Goal: Contribute content: Contribute content

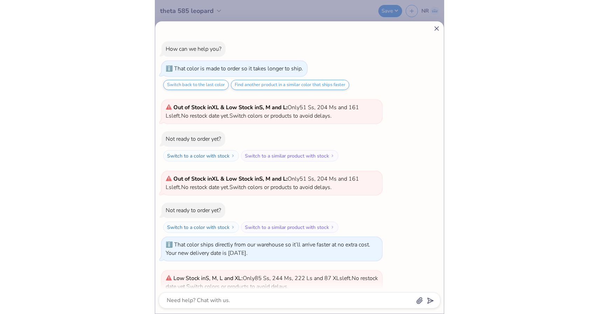
scroll to position [509, 0]
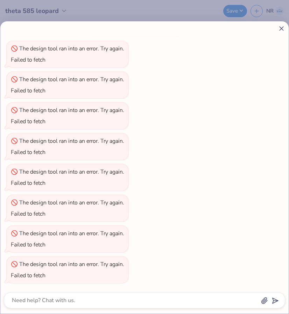
click at [283, 27] on line at bounding box center [282, 29] width 4 height 4
type textarea "x"
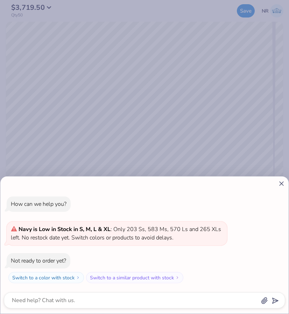
click at [282, 183] on line at bounding box center [282, 184] width 4 height 4
type textarea "x"
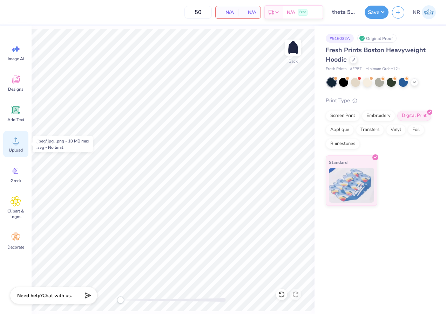
click at [19, 141] on icon at bounding box center [16, 140] width 11 height 11
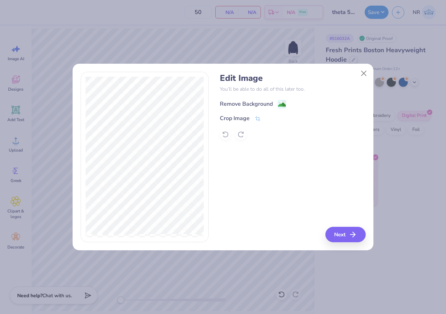
click at [241, 104] on div "Remove Background" at bounding box center [246, 104] width 53 height 8
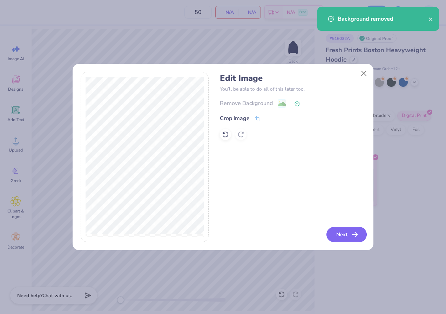
click at [289, 235] on icon "button" at bounding box center [354, 235] width 8 height 8
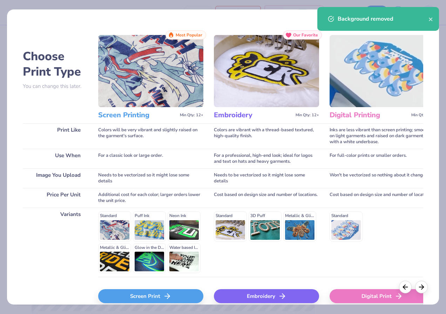
click at [156, 294] on div "Screen Print" at bounding box center [150, 296] width 105 height 14
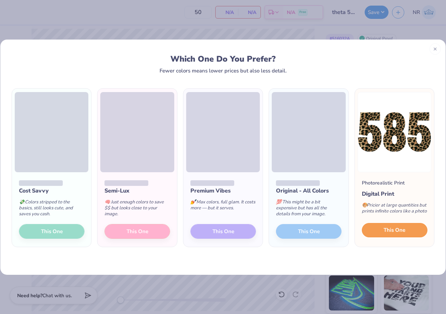
click at [289, 227] on span "This One" at bounding box center [394, 230] width 22 height 8
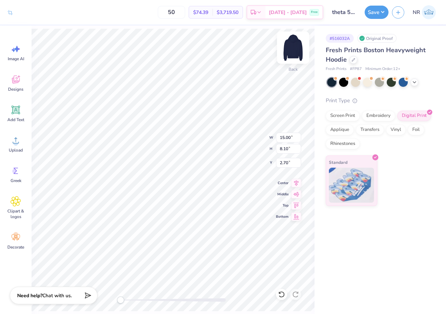
click at [289, 49] on img at bounding box center [293, 48] width 28 height 28
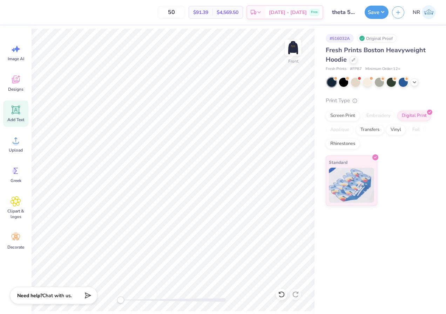
click at [13, 110] on icon at bounding box center [16, 110] width 7 height 7
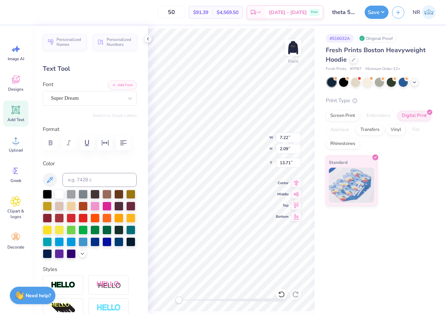
scroll to position [0, 2]
type textarea "welcome thome"
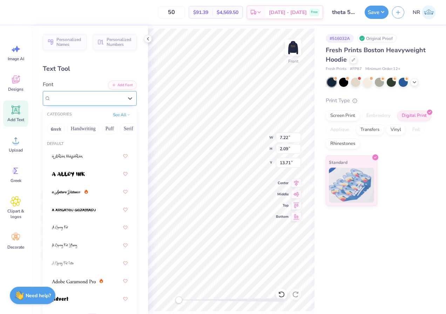
click at [106, 94] on div "Super Dream" at bounding box center [87, 98] width 74 height 11
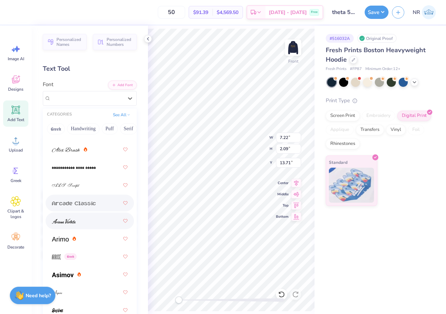
scroll to position [240, 0]
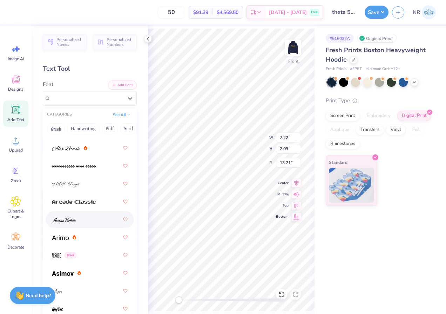
click at [87, 223] on div at bounding box center [90, 219] width 76 height 13
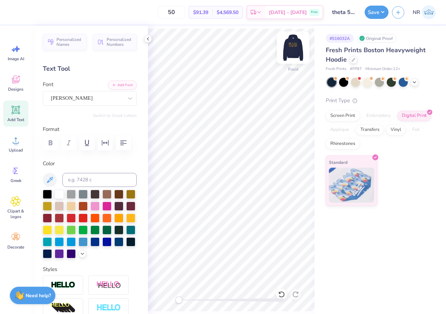
click at [289, 47] on img at bounding box center [293, 48] width 28 height 28
click at [23, 113] on div "Add Text" at bounding box center [15, 114] width 25 height 26
type textarea "KAO"
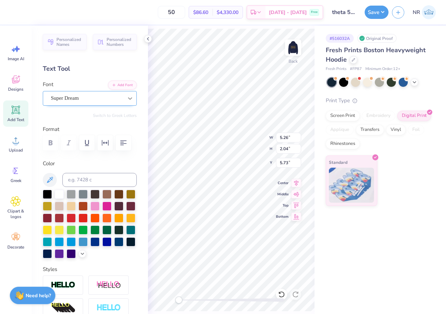
click at [129, 99] on icon at bounding box center [130, 98] width 4 height 2
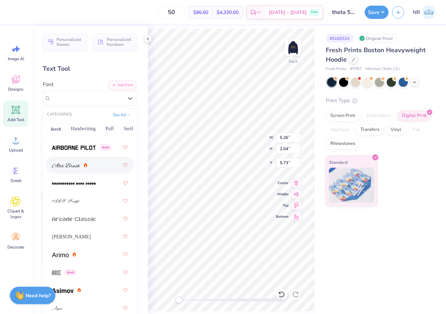
scroll to position [224, 0]
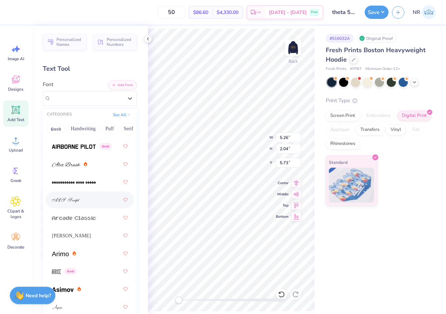
click at [86, 203] on div at bounding box center [90, 200] width 76 height 13
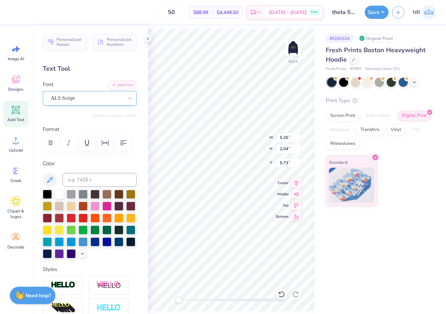
click at [73, 96] on div "ALS Script" at bounding box center [87, 98] width 74 height 11
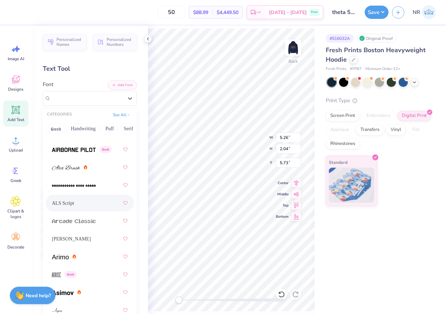
scroll to position [688, 0]
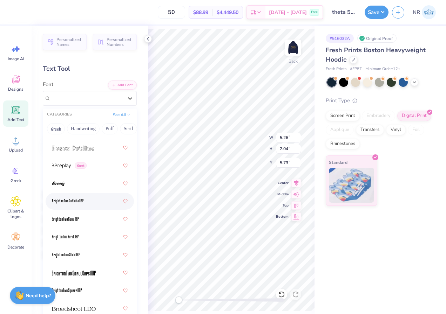
click at [79, 209] on div at bounding box center [90, 201] width 88 height 17
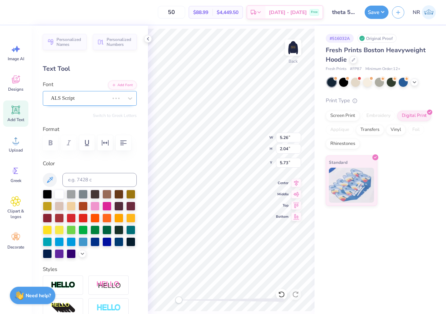
click at [87, 95] on div "ALS Script" at bounding box center [80, 98] width 60 height 11
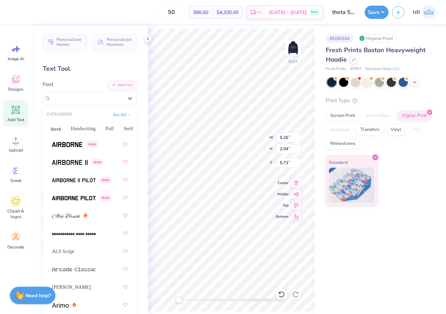
scroll to position [308, 0]
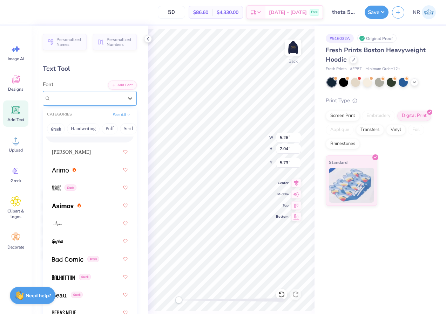
click at [83, 94] on div at bounding box center [87, 98] width 72 height 9
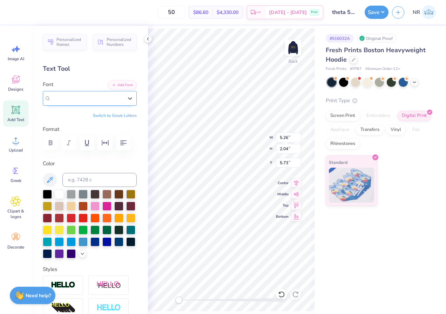
click at [85, 93] on div "BrightonTwo Gothika NBP Greek" at bounding box center [90, 98] width 94 height 15
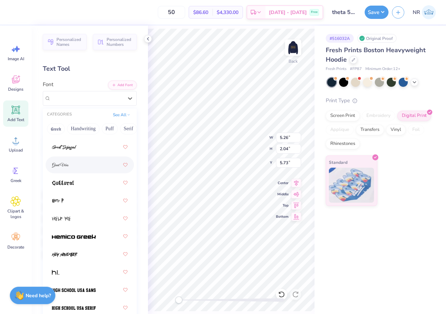
scroll to position [2369, 0]
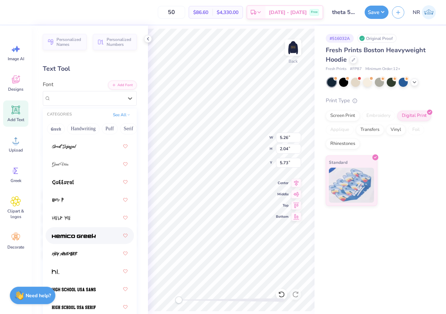
click at [87, 233] on span at bounding box center [74, 235] width 44 height 7
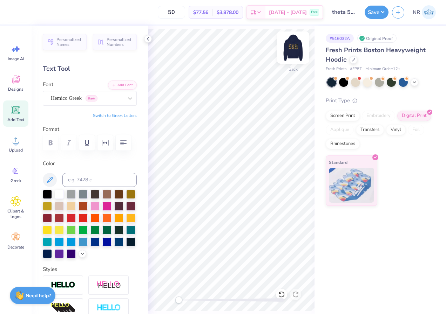
click at [289, 40] on img at bounding box center [293, 48] width 28 height 28
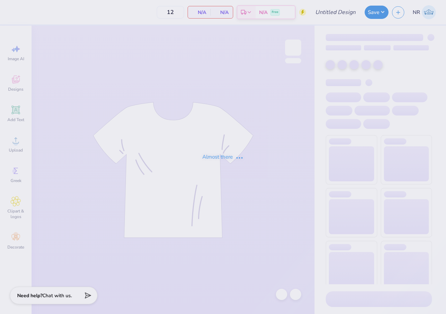
type input "50"
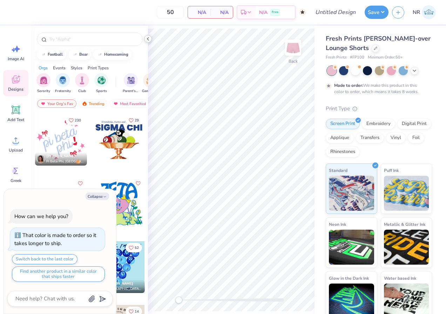
click at [148, 39] on icon at bounding box center [148, 39] width 6 height 6
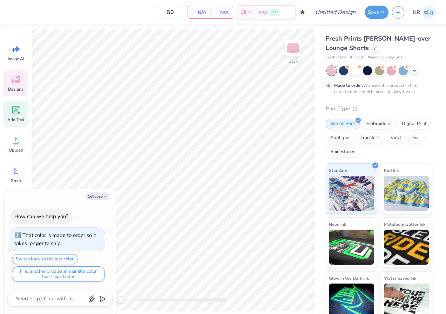
click at [20, 111] on icon at bounding box center [16, 110] width 11 height 11
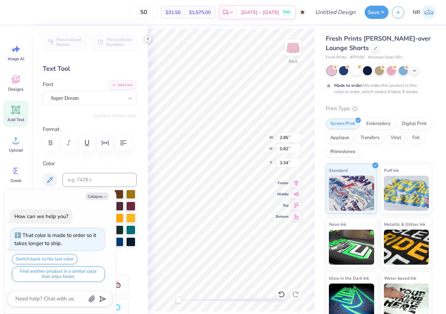
click at [148, 39] on polyline at bounding box center [147, 39] width 1 height 3
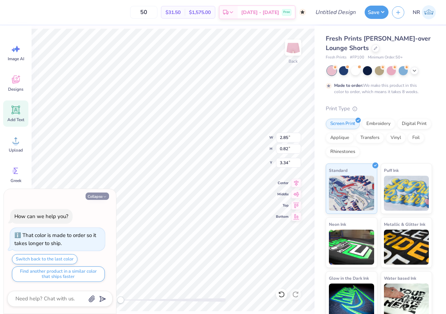
click at [103, 196] on icon "button" at bounding box center [105, 197] width 4 height 4
type textarea "x"
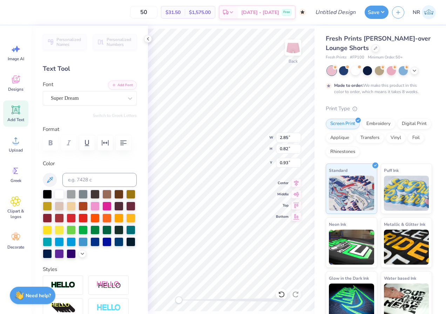
click at [107, 160] on label "Color" at bounding box center [90, 164] width 94 height 8
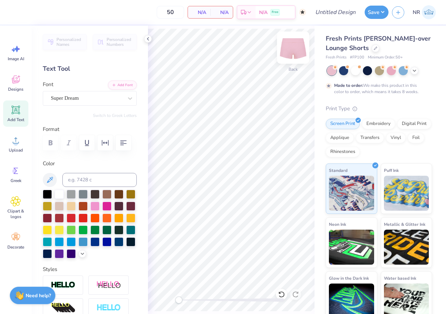
click at [288, 51] on img at bounding box center [293, 48] width 28 height 28
click at [12, 118] on span "Add Text" at bounding box center [15, 120] width 17 height 6
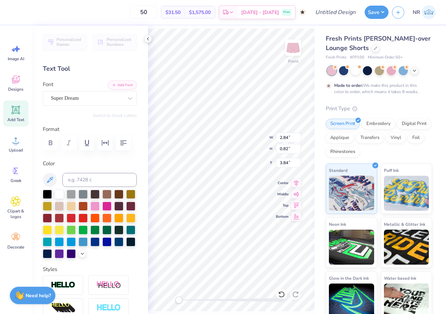
type textarea "KAT"
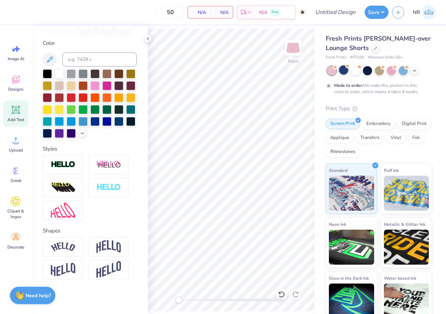
click at [342, 73] on div at bounding box center [343, 70] width 9 height 9
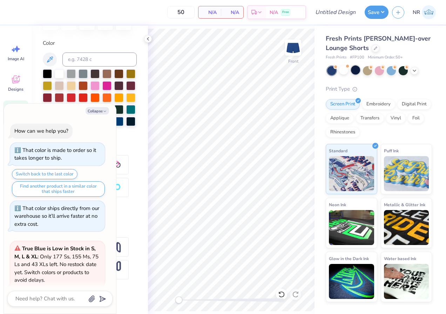
scroll to position [163, 0]
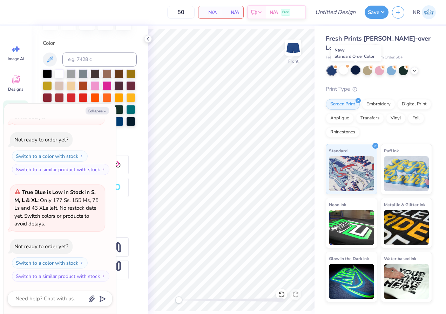
click at [354, 74] on div at bounding box center [355, 70] width 9 height 9
click at [369, 73] on div at bounding box center [367, 70] width 9 height 9
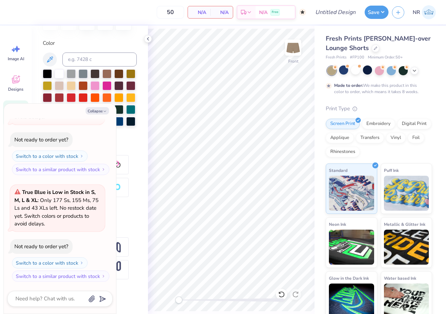
scroll to position [222, 0]
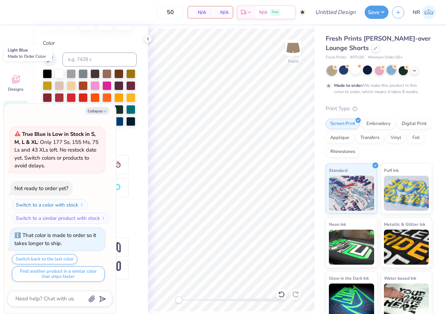
click at [391, 73] on div at bounding box center [391, 70] width 9 height 9
click at [414, 73] on icon at bounding box center [414, 70] width 6 height 6
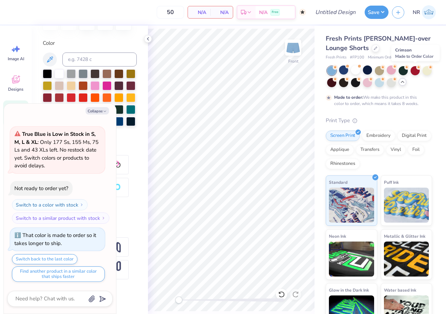
click at [414, 73] on div at bounding box center [414, 70] width 9 height 9
click at [392, 82] on div at bounding box center [391, 81] width 9 height 9
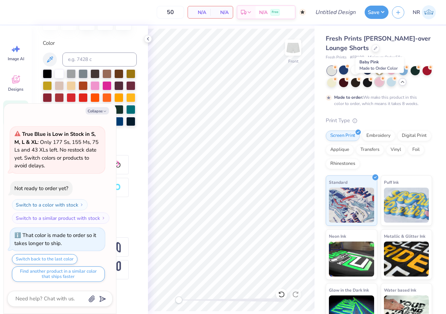
click at [380, 82] on div at bounding box center [379, 81] width 9 height 9
click at [367, 83] on div at bounding box center [367, 81] width 9 height 9
click at [357, 82] on div at bounding box center [355, 81] width 9 height 9
click at [348, 82] on div at bounding box center [343, 81] width 9 height 9
click at [334, 83] on div at bounding box center [331, 81] width 9 height 9
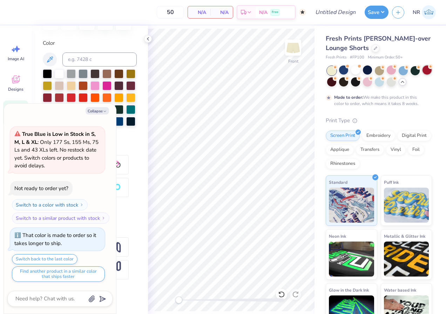
click at [427, 71] on div at bounding box center [426, 70] width 9 height 9
click at [148, 41] on icon at bounding box center [148, 39] width 6 height 6
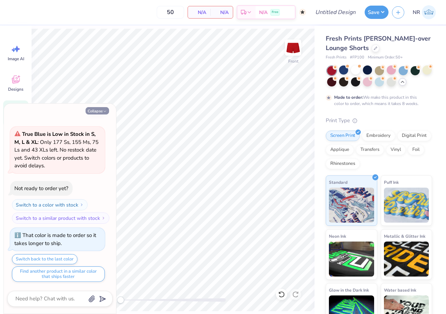
click at [96, 110] on button "Collapse" at bounding box center [97, 110] width 23 height 7
type textarea "x"
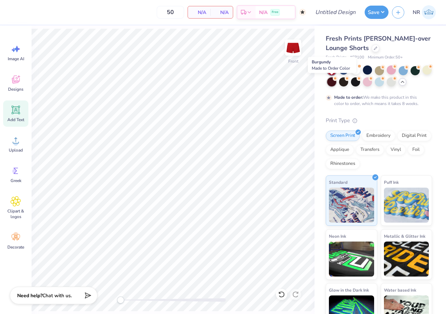
click at [332, 85] on div at bounding box center [331, 81] width 9 height 9
click at [424, 70] on div at bounding box center [426, 70] width 9 height 9
click at [1, 107] on div "Image AI Designs Add Text Upload Greek Clipart & logos Decorate" at bounding box center [16, 170] width 32 height 289
click at [14, 109] on icon at bounding box center [16, 110] width 7 height 7
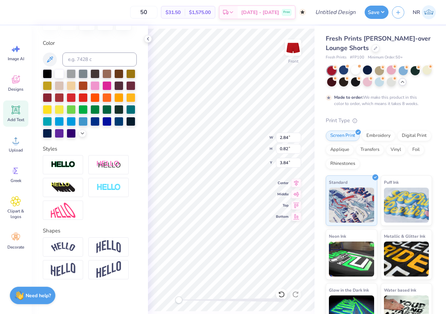
scroll to position [0, 0]
type textarea "BEAT"
click at [97, 248] on img at bounding box center [108, 246] width 25 height 13
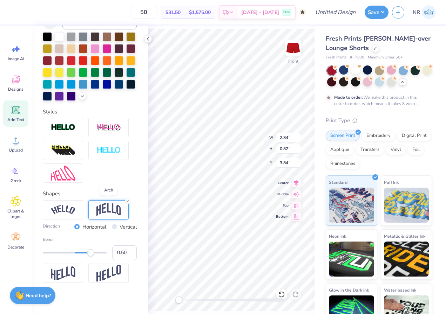
scroll to position [162, 0]
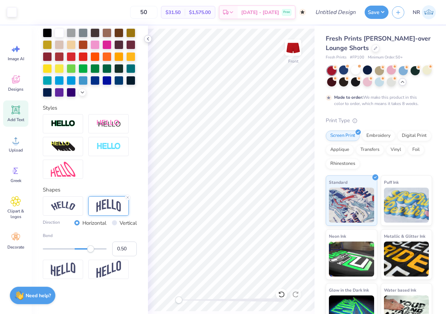
click at [150, 39] on icon at bounding box center [148, 39] width 6 height 6
click at [99, 270] on img at bounding box center [108, 269] width 25 height 17
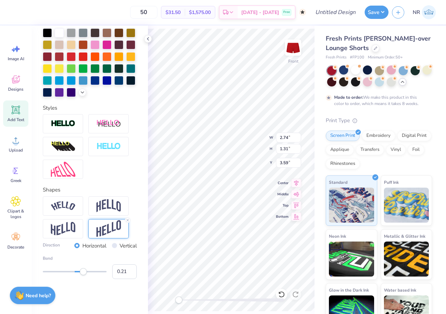
type input "0.20"
drag, startPoint x: 89, startPoint y: 270, endPoint x: 81, endPoint y: 270, distance: 7.7
click at [81, 270] on div "Accessibility label" at bounding box center [83, 271] width 7 height 7
type input "0.42"
drag, startPoint x: 81, startPoint y: 274, endPoint x: 88, endPoint y: 274, distance: 6.7
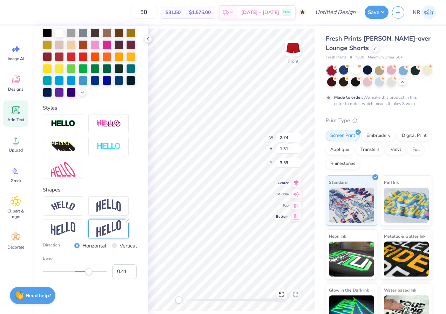
click at [88, 274] on div "Accessibility label" at bounding box center [88, 271] width 7 height 7
type input "0.30"
click at [84, 274] on div "Accessibility label" at bounding box center [84, 271] width 7 height 7
click at [148, 40] on icon at bounding box center [148, 39] width 6 height 6
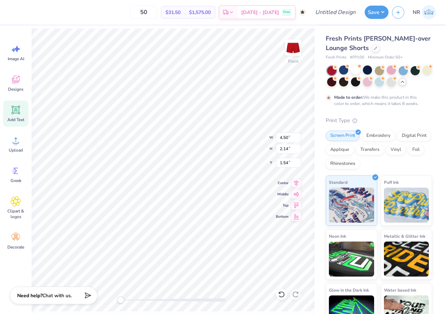
click at [20, 117] on span "Add Text" at bounding box center [15, 120] width 17 height 6
type input "2.84"
type input "0.82"
type input "3.84"
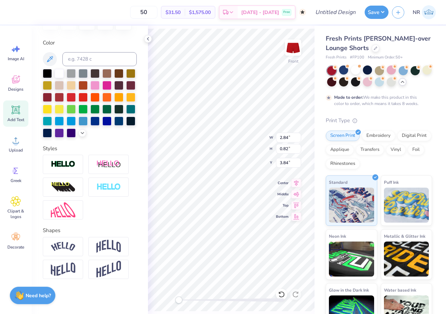
scroll to position [121, 0]
type textarea "CAL"
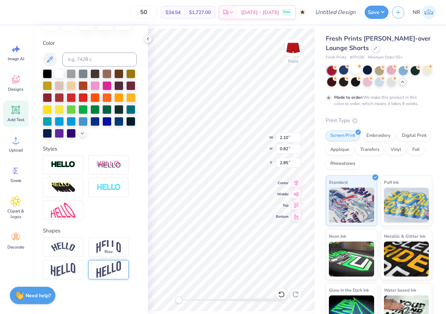
click at [111, 270] on img at bounding box center [108, 269] width 25 height 17
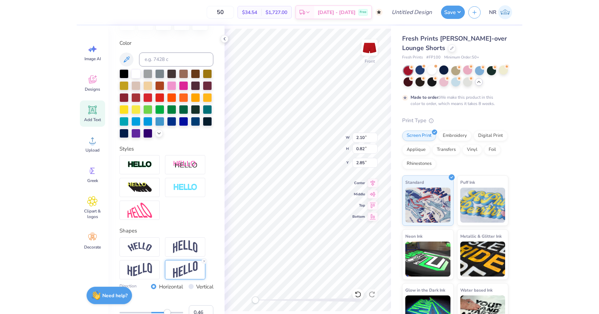
scroll to position [123, 0]
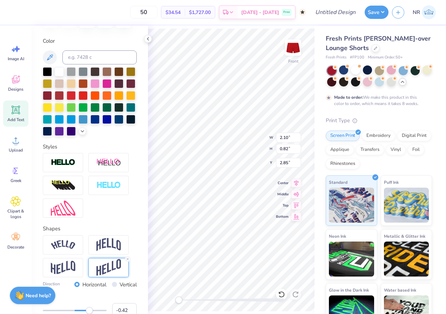
type input "-0.44"
drag, startPoint x: 89, startPoint y: 310, endPoint x: 61, endPoint y: 310, distance: 28.7
click at [86, 310] on div "Accessibility label" at bounding box center [89, 310] width 7 height 7
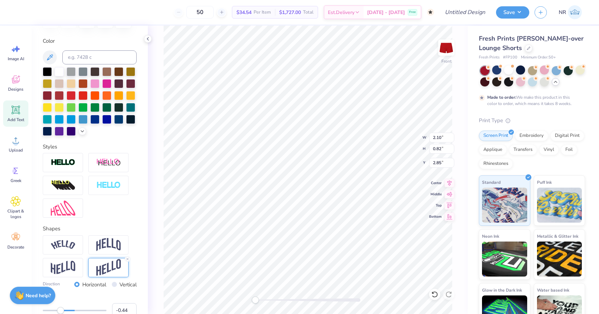
scroll to position [162, 0]
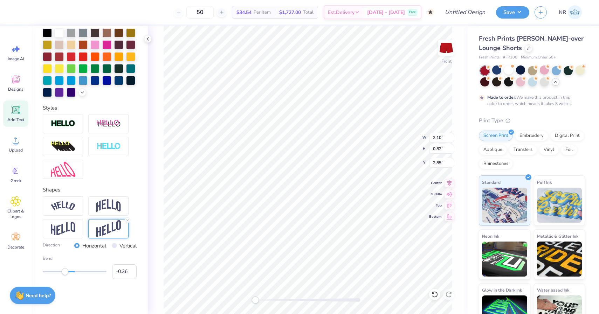
type input "-0.37"
click at [62, 271] on div "Accessibility label" at bounding box center [65, 271] width 7 height 7
type input "-0.13"
drag, startPoint x: 65, startPoint y: 274, endPoint x: 70, endPoint y: 274, distance: 4.9
click at [70, 274] on div at bounding box center [75, 271] width 64 height 7
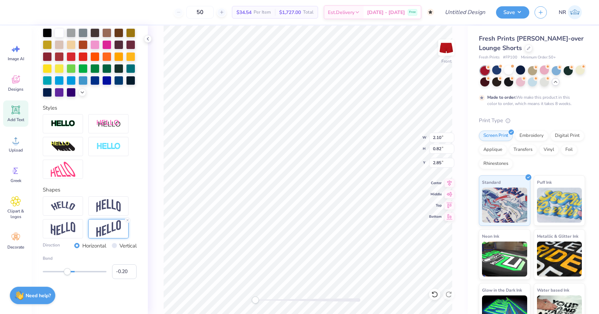
type input "-0.19"
click at [69, 273] on div "Accessibility label" at bounding box center [68, 271] width 7 height 7
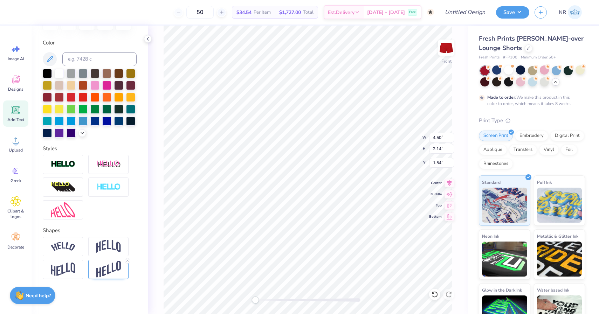
type input "4.50"
type input "2.14"
type input "1.54"
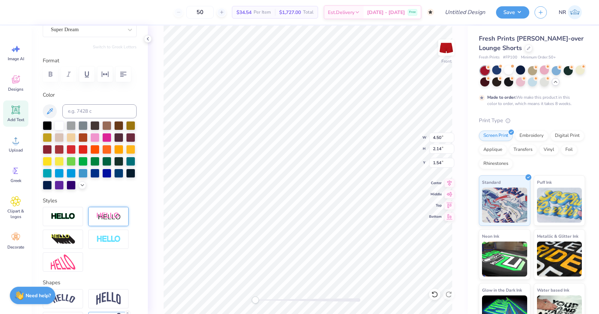
scroll to position [0, 0]
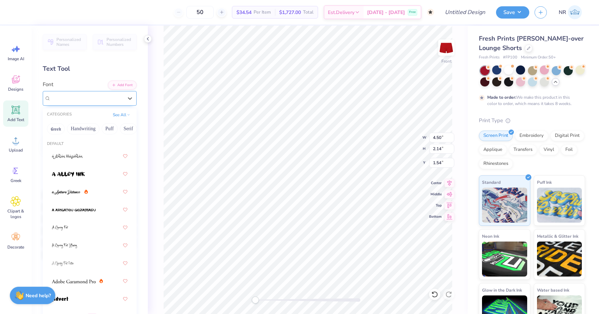
click at [90, 91] on div "Super Dream" at bounding box center [90, 98] width 94 height 15
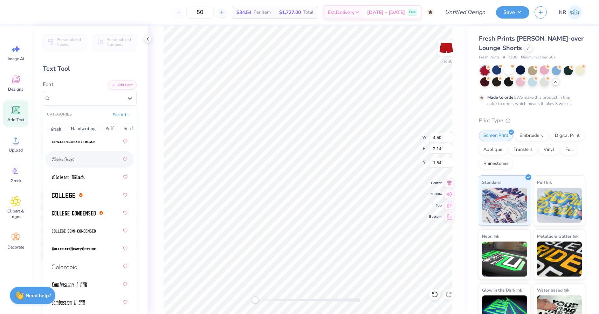
scroll to position [1249, 0]
click at [110, 216] on div at bounding box center [90, 212] width 76 height 13
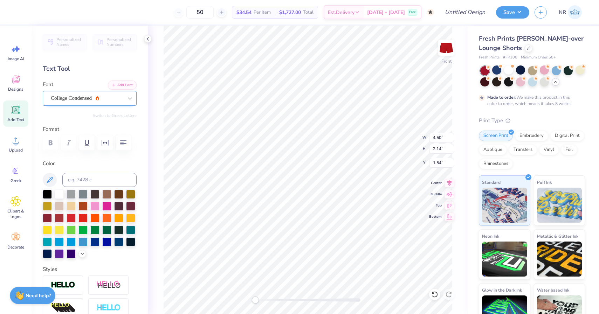
click at [101, 102] on div "College Condensed" at bounding box center [87, 98] width 74 height 11
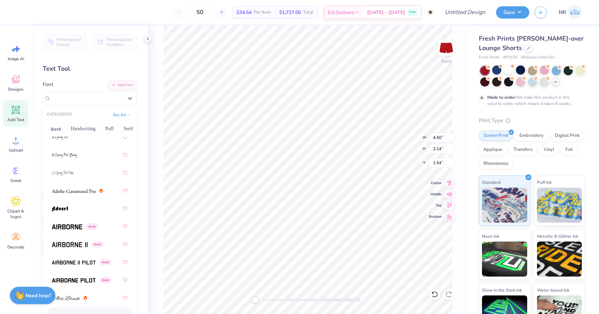
scroll to position [112, 0]
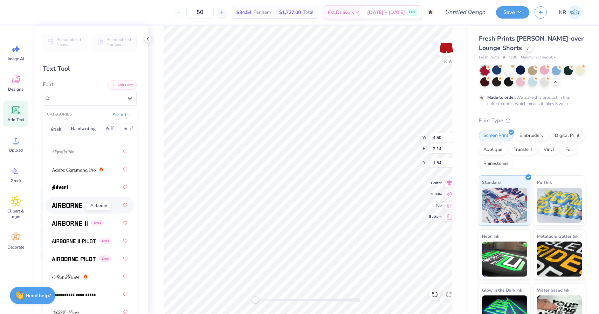
click at [67, 205] on img at bounding box center [67, 205] width 30 height 5
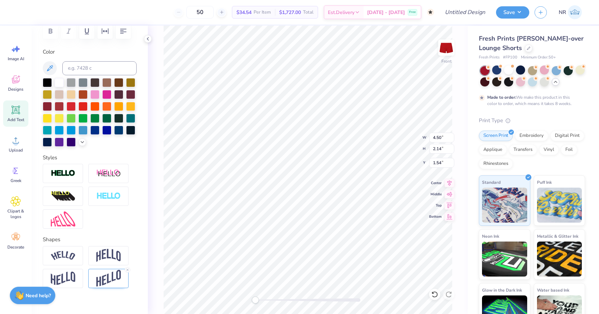
scroll to position [121, 0]
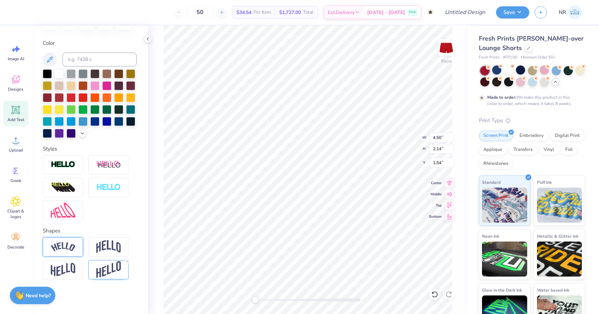
click at [76, 255] on div at bounding box center [63, 247] width 40 height 19
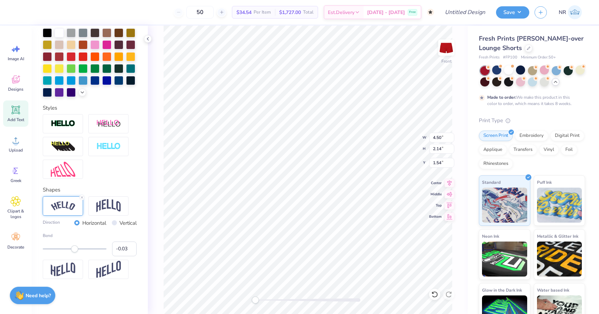
type input "-0.04"
drag, startPoint x: 82, startPoint y: 251, endPoint x: 73, endPoint y: 250, distance: 9.1
click at [73, 250] on div "Accessibility label" at bounding box center [73, 249] width 7 height 7
type input "-0.20"
drag, startPoint x: 73, startPoint y: 250, endPoint x: 68, endPoint y: 250, distance: 4.9
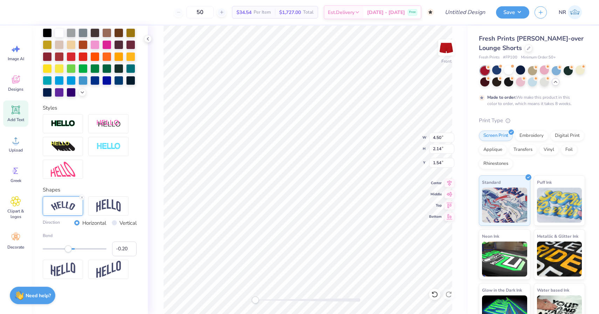
click at [68, 250] on div "Accessibility label" at bounding box center [68, 249] width 7 height 7
type input "0.04"
drag, startPoint x: 68, startPoint y: 250, endPoint x: 76, endPoint y: 250, distance: 7.7
click at [76, 250] on div "Accessibility label" at bounding box center [75, 249] width 7 height 7
type input "0.26"
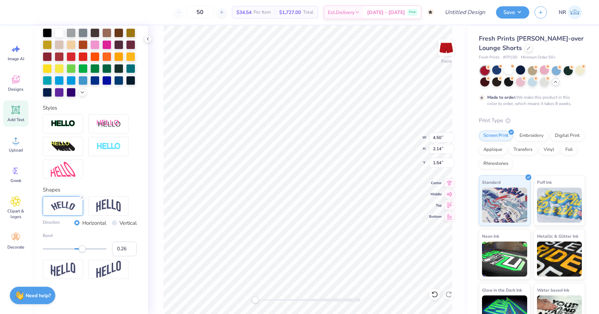
drag, startPoint x: 76, startPoint y: 250, endPoint x: 83, endPoint y: 251, distance: 7.0
click at [83, 251] on div "Accessibility label" at bounding box center [82, 249] width 7 height 7
type input "0.18"
click at [80, 251] on div "Accessibility label" at bounding box center [80, 249] width 7 height 7
type input "0.35"
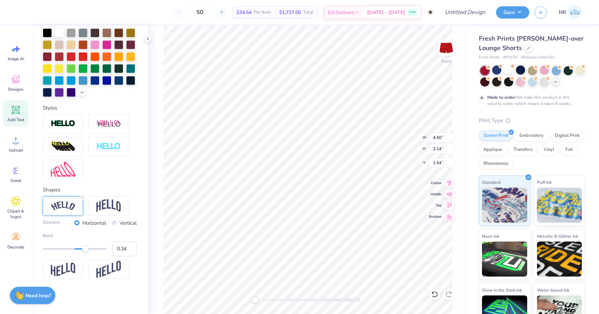
drag, startPoint x: 80, startPoint y: 251, endPoint x: 85, endPoint y: 251, distance: 4.9
click at [86, 251] on div "Accessibility label" at bounding box center [85, 249] width 7 height 7
click at [101, 211] on img at bounding box center [108, 205] width 25 height 13
type textarea "BEAT"
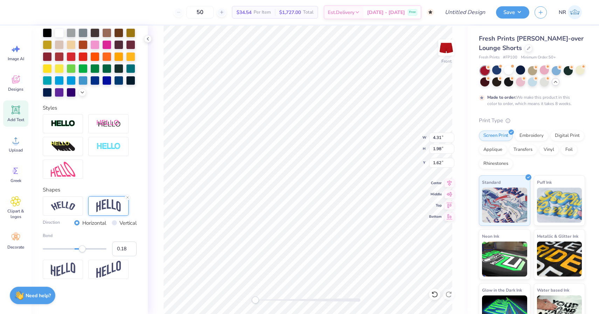
type input "0.16"
drag, startPoint x: 86, startPoint y: 248, endPoint x: 80, endPoint y: 247, distance: 6.0
click at [80, 248] on div "Accessibility label" at bounding box center [79, 249] width 7 height 7
click at [101, 272] on img at bounding box center [108, 269] width 25 height 17
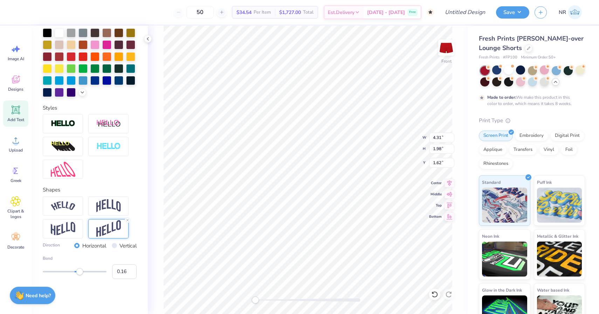
type input "5.03"
type input "2.62"
type input "1.39"
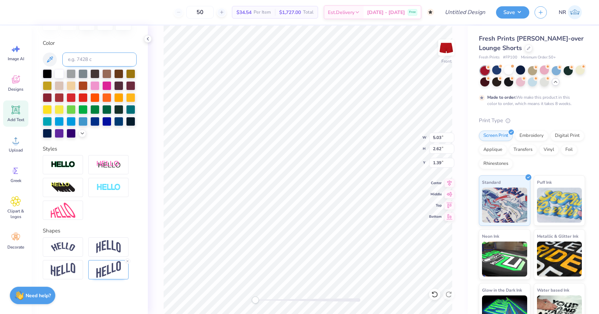
scroll to position [0, 0]
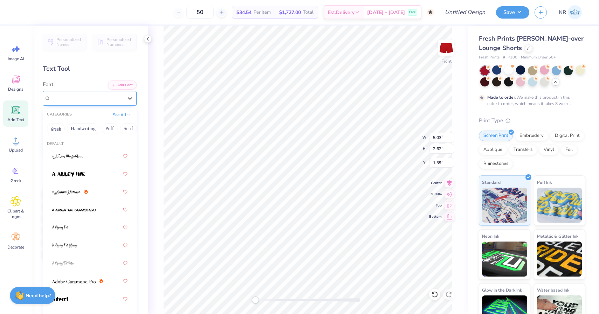
click at [73, 96] on div "Super Dream" at bounding box center [87, 98] width 74 height 11
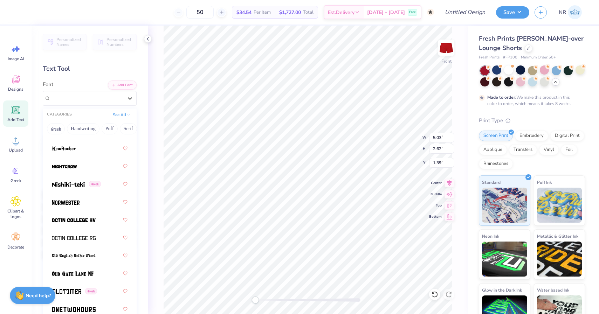
scroll to position [3833, 0]
click at [83, 201] on div at bounding box center [90, 202] width 76 height 13
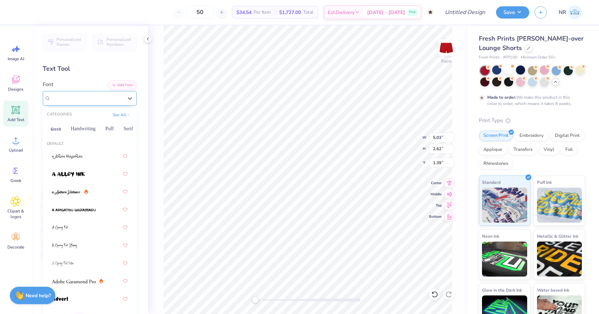
click at [87, 98] on div "Norwester" at bounding box center [87, 98] width 74 height 11
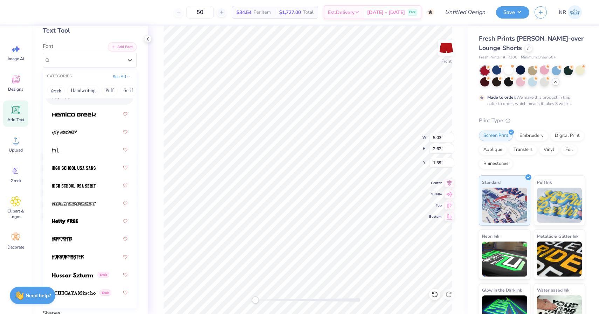
scroll to position [39, 0]
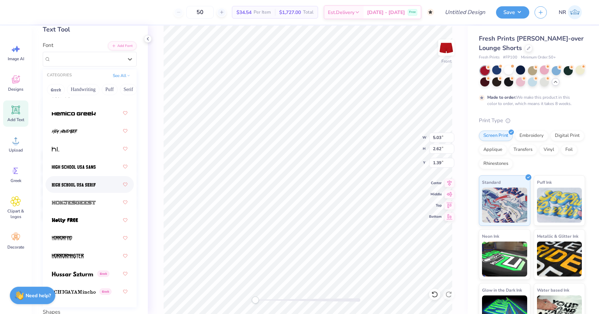
click at [94, 176] on div at bounding box center [90, 184] width 88 height 17
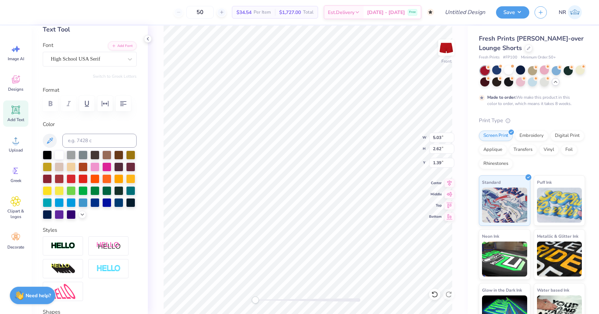
type input "4.31"
type input "1.87"
type input "1.59"
type input "4.62"
type input "3.04"
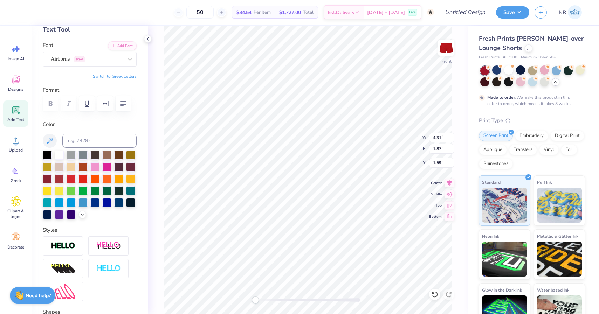
type input "1.19"
type input "4.31"
type input "1.87"
type input "1.59"
click at [83, 63] on div "Airborne Greek" at bounding box center [87, 59] width 74 height 11
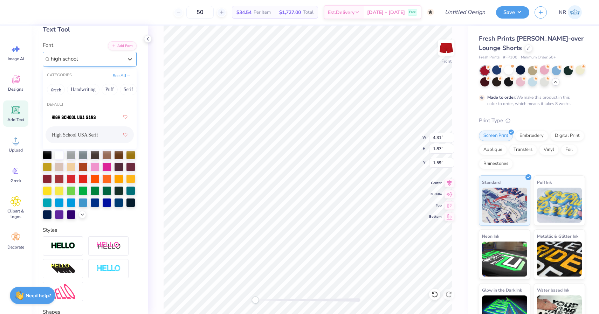
click at [94, 138] on span "High School USA Serif" at bounding box center [75, 134] width 46 height 7
type input "high school"
type input "4.62"
type input "3.04"
type input "1.19"
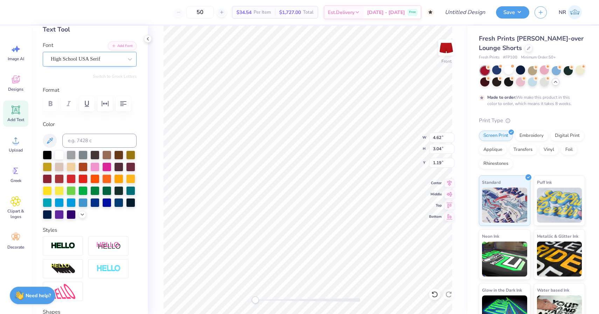
type input "4.81"
type input "2.33"
type input "1.39"
type input "3.98"
type input "2.62"
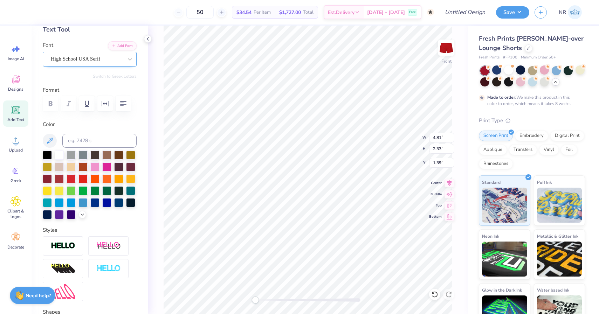
type input "1.25"
type input "4.81"
type input "2.33"
type input "3.78"
type input "2.49"
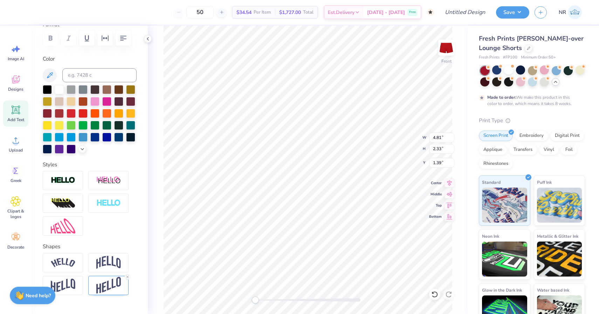
scroll to position [121, 0]
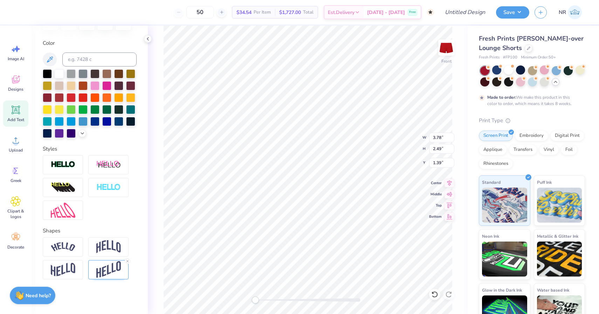
type input "4.81"
type input "2.33"
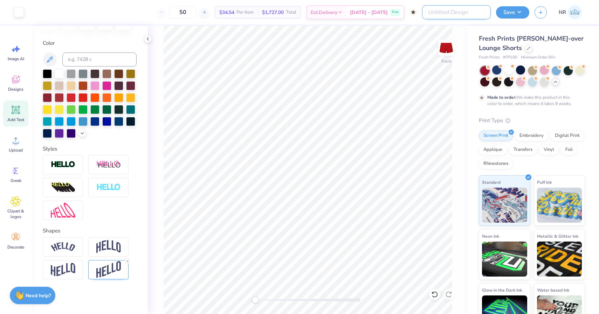
click at [445, 16] on input "Design Title" at bounding box center [456, 12] width 69 height 14
type input "beat cal shorts"
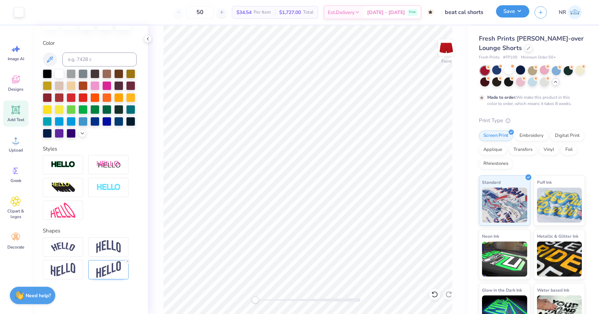
click at [445, 8] on button "Save" at bounding box center [512, 11] width 33 height 12
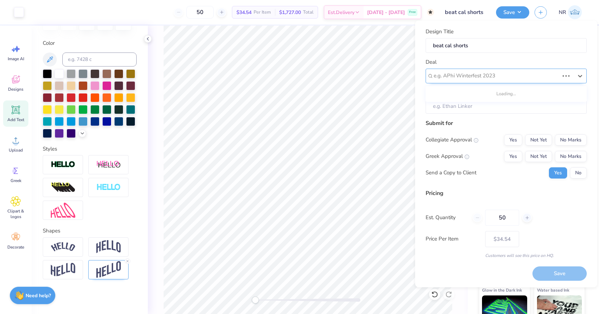
click at [445, 73] on div at bounding box center [496, 75] width 125 height 9
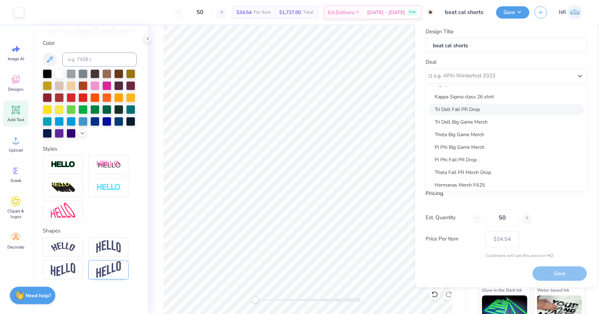
scroll to position [37, 0]
click at [445, 134] on div "Theta Big Game Merch" at bounding box center [507, 134] width 156 height 12
type input "[PERSON_NAME] [PERSON_NAME]"
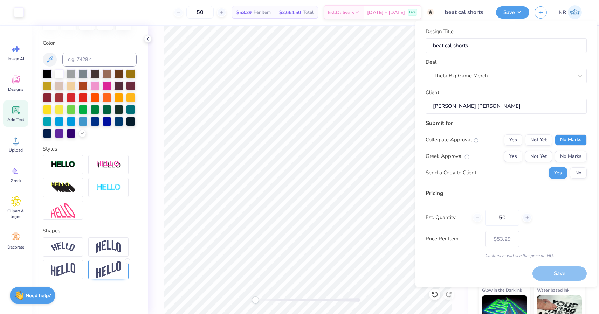
click at [445, 142] on button "No Marks" at bounding box center [571, 139] width 32 height 11
click at [445, 157] on button "No Marks" at bounding box center [571, 156] width 32 height 11
click at [445, 277] on button "Save" at bounding box center [560, 274] width 54 height 14
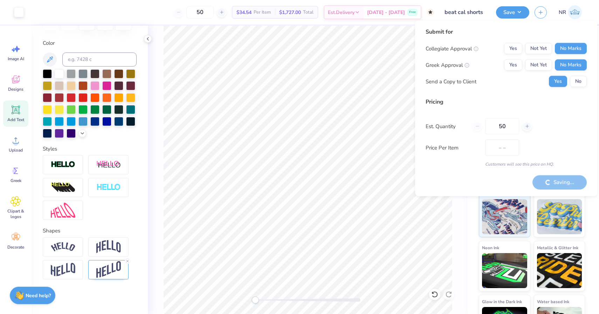
type input "$34.54"
